Goal: Check status: Check status

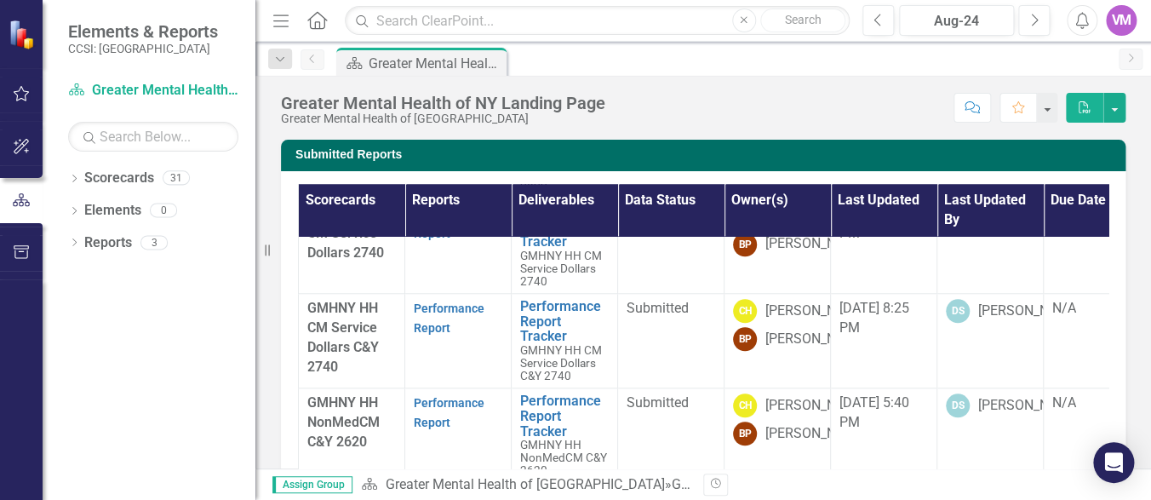
scroll to position [681, 0]
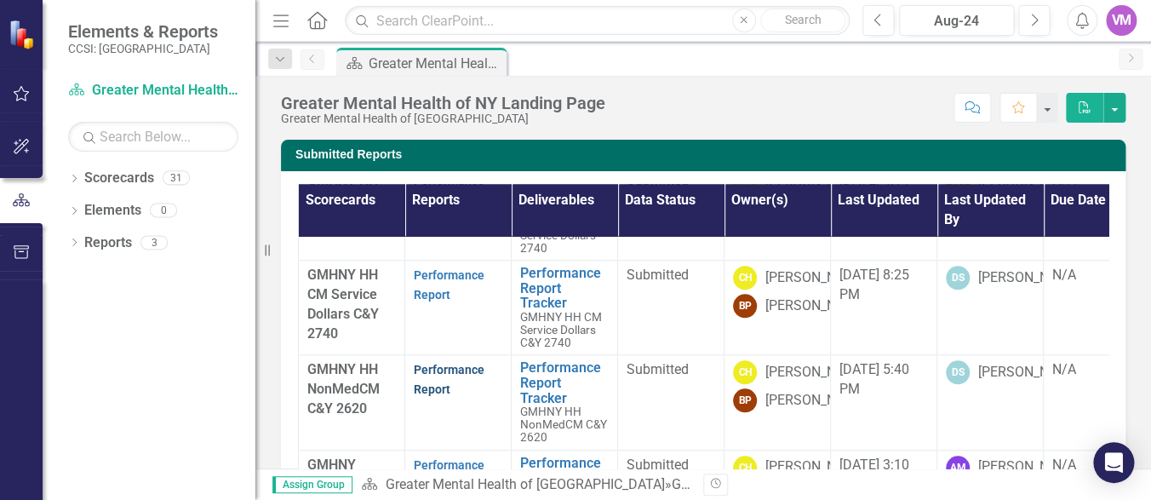
click at [439, 376] on link "Performance Report" at bounding box center [449, 379] width 71 height 33
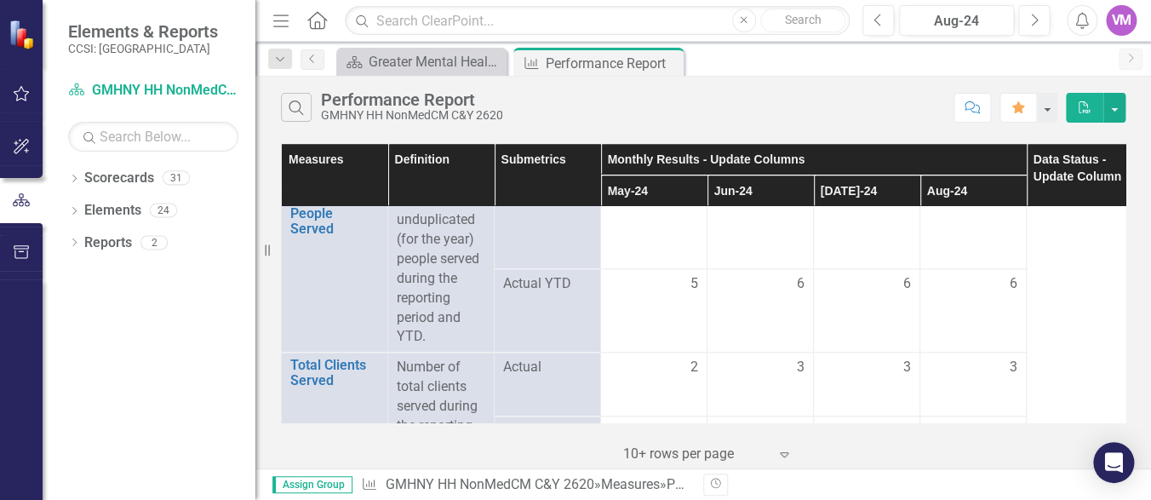
scroll to position [3116, 0]
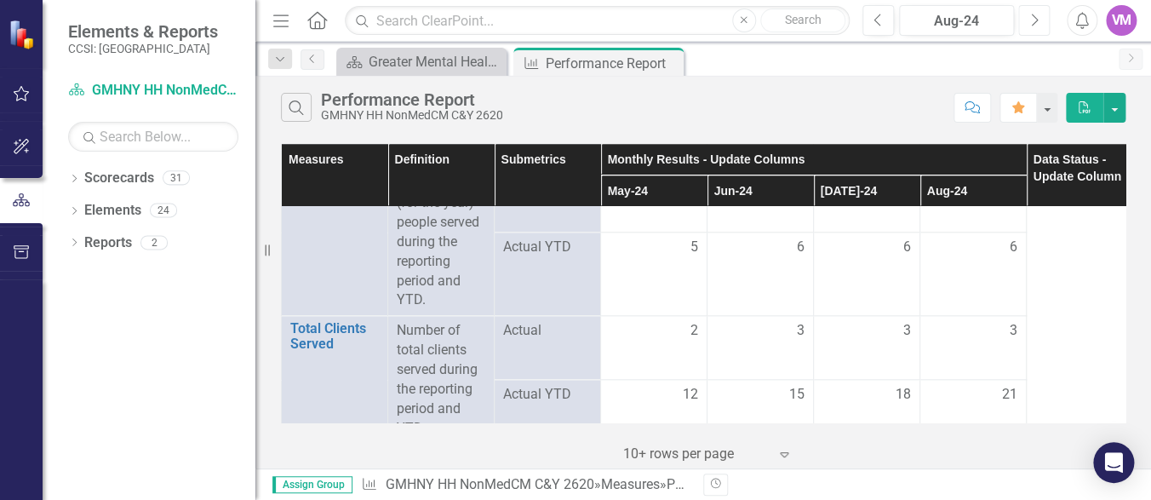
click at [1035, 22] on icon "button" at bounding box center [1035, 20] width 7 height 12
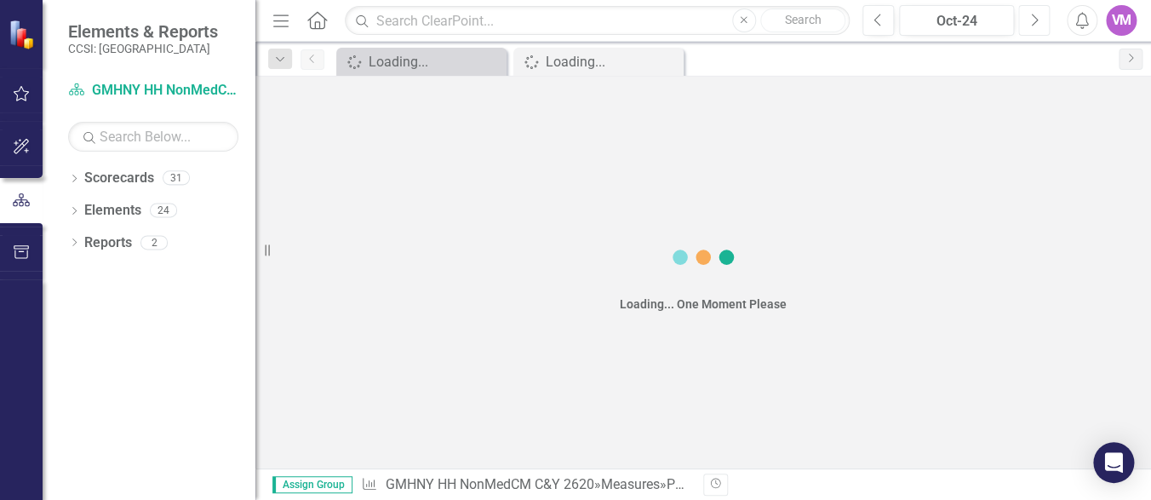
click at [1035, 22] on icon "button" at bounding box center [1035, 20] width 7 height 12
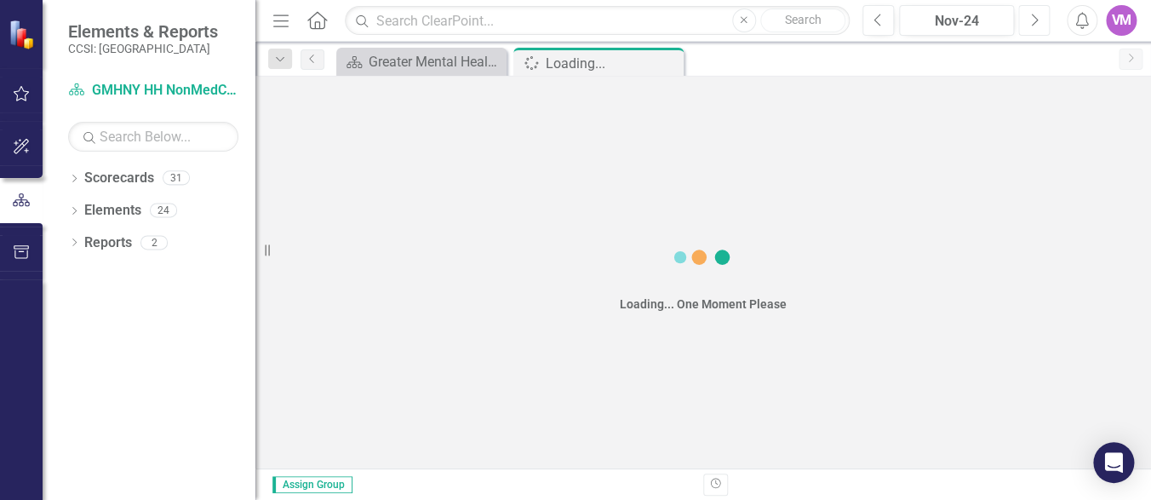
click at [1035, 22] on icon "button" at bounding box center [1035, 20] width 7 height 12
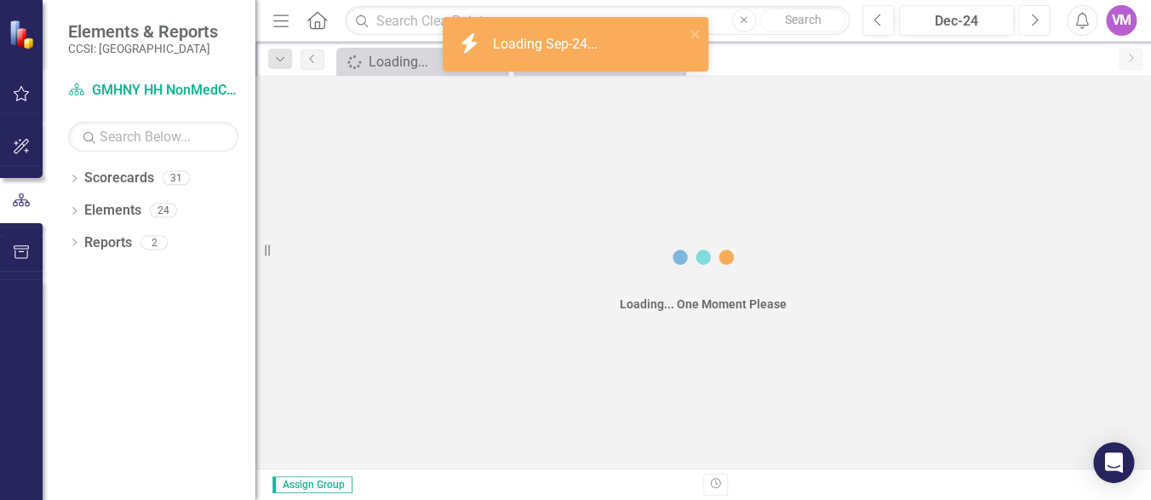
click at [1035, 22] on icon "button" at bounding box center [1035, 20] width 7 height 12
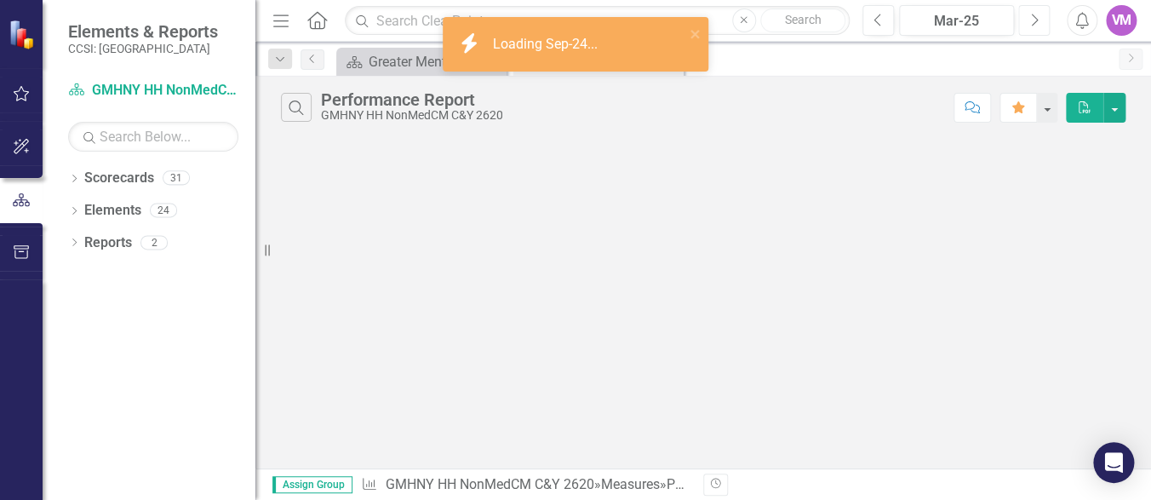
click at [1035, 22] on icon "button" at bounding box center [1035, 20] width 7 height 12
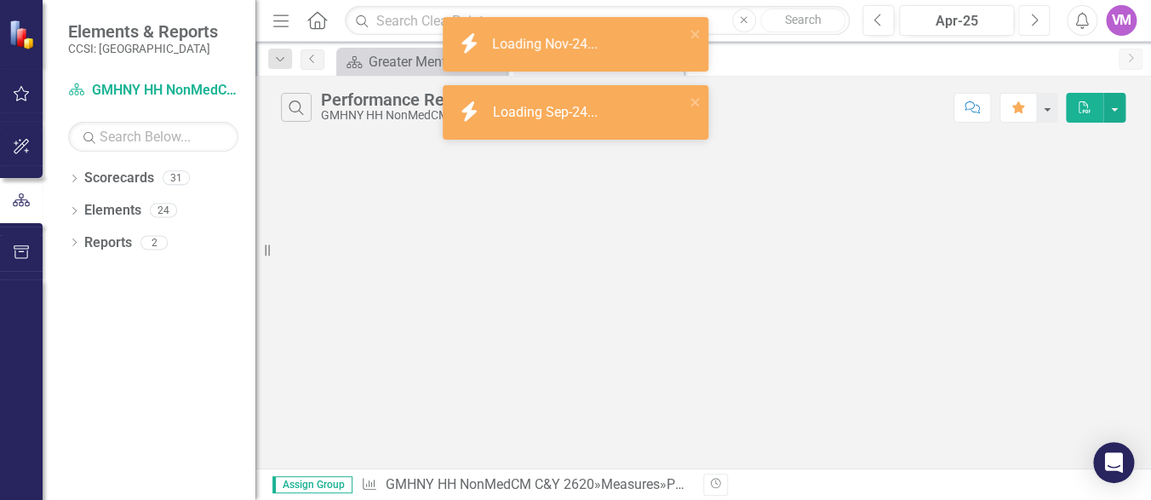
click at [1035, 22] on icon "button" at bounding box center [1035, 20] width 7 height 12
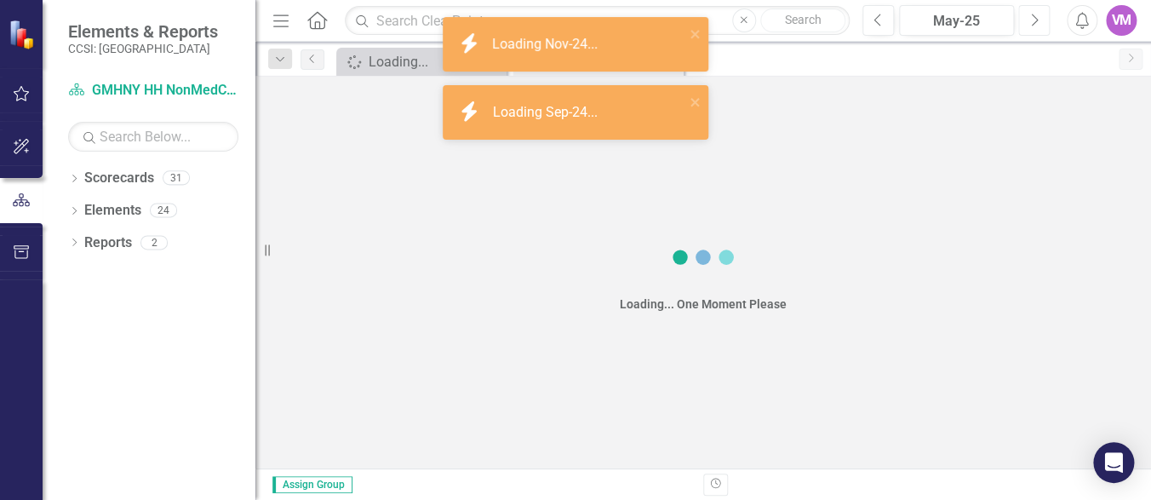
click at [1035, 22] on icon "button" at bounding box center [1035, 20] width 7 height 12
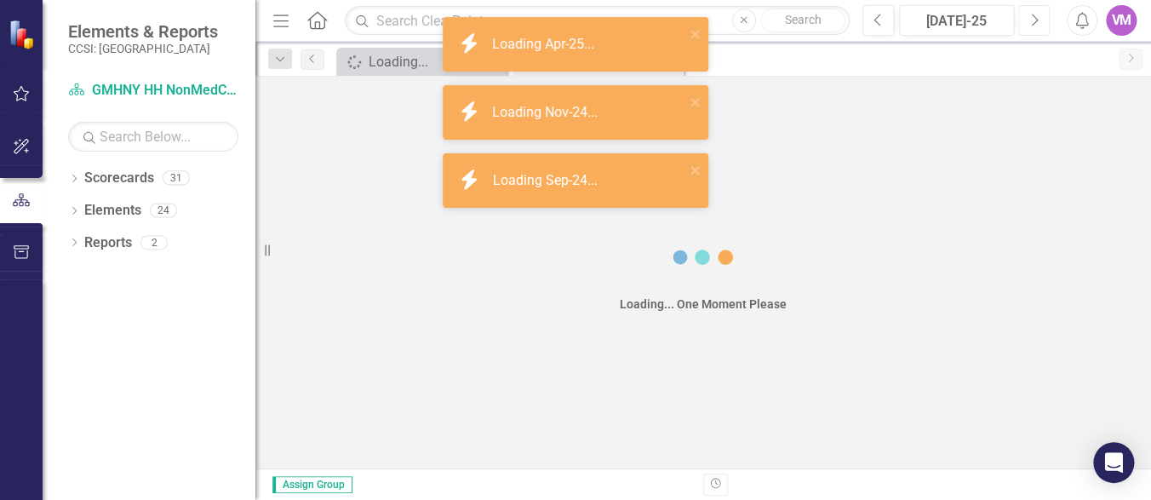
click at [1035, 22] on icon "button" at bounding box center [1035, 20] width 7 height 12
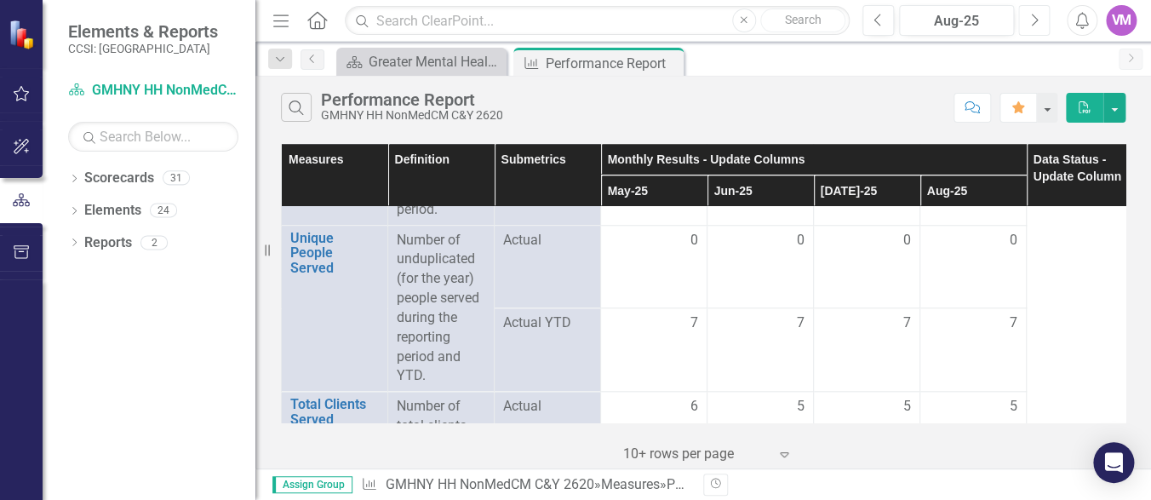
scroll to position [2944, 0]
